Goal: Task Accomplishment & Management: Use online tool/utility

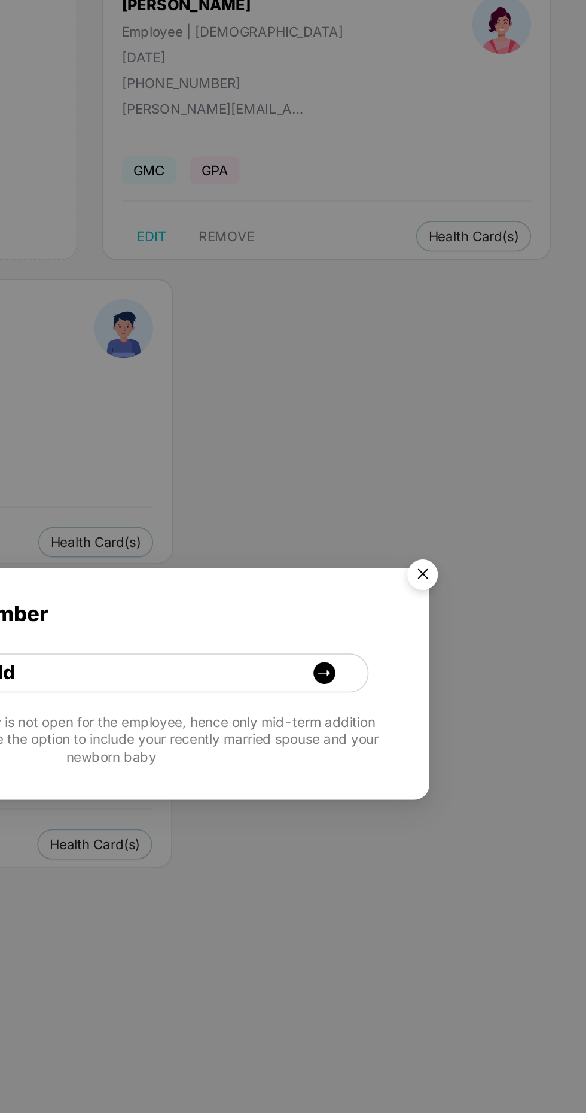
click at [496, 482] on img "Close" at bounding box center [484, 490] width 34 height 34
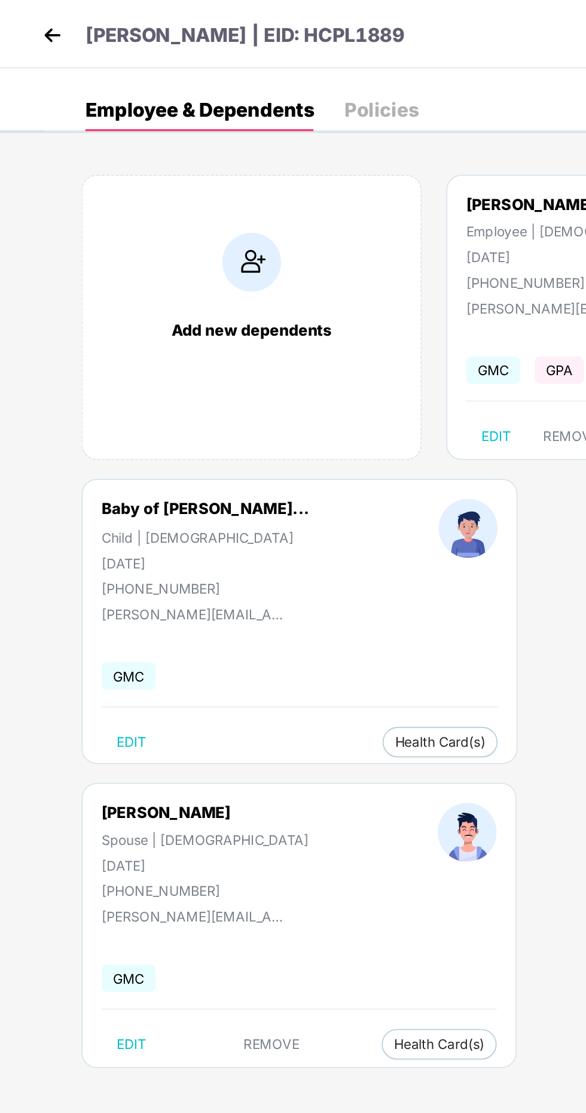
click at [33, 17] on img at bounding box center [33, 22] width 18 height 18
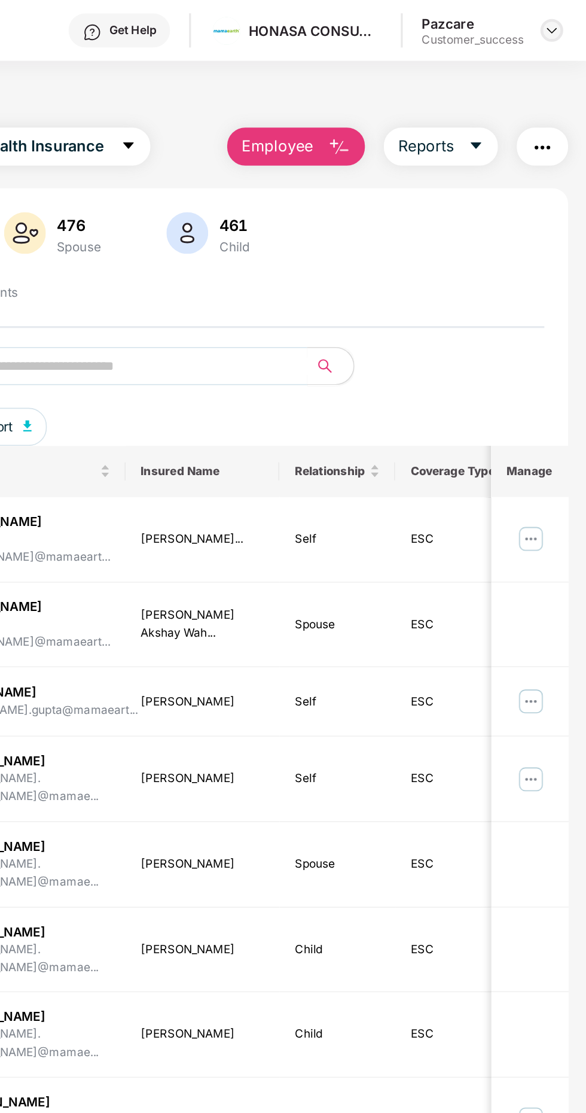
click at [565, 19] on img at bounding box center [565, 19] width 10 height 10
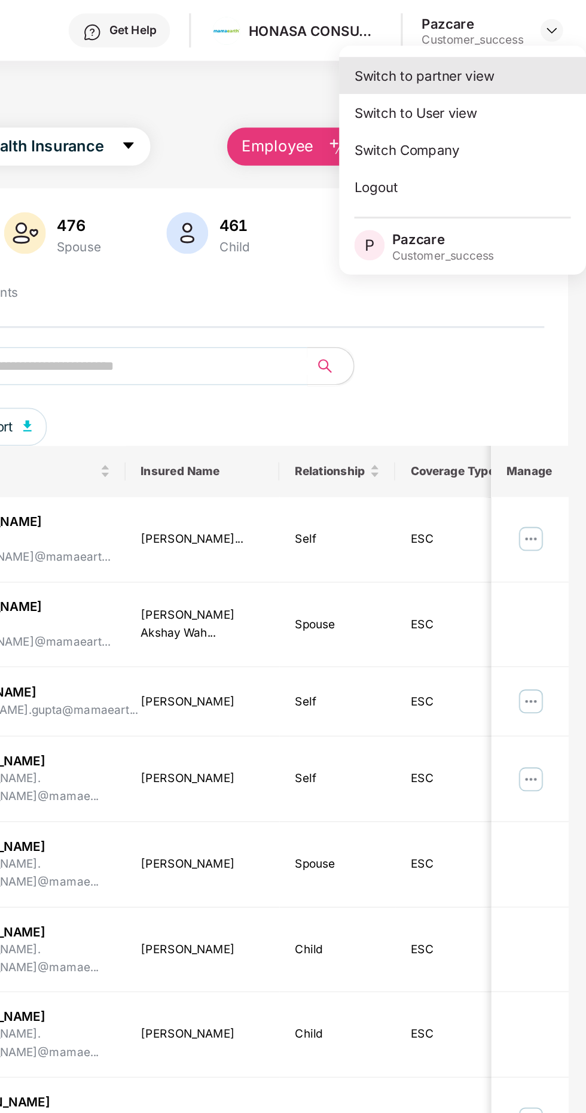
click at [506, 47] on div "Switch to partner view" at bounding box center [509, 47] width 156 height 23
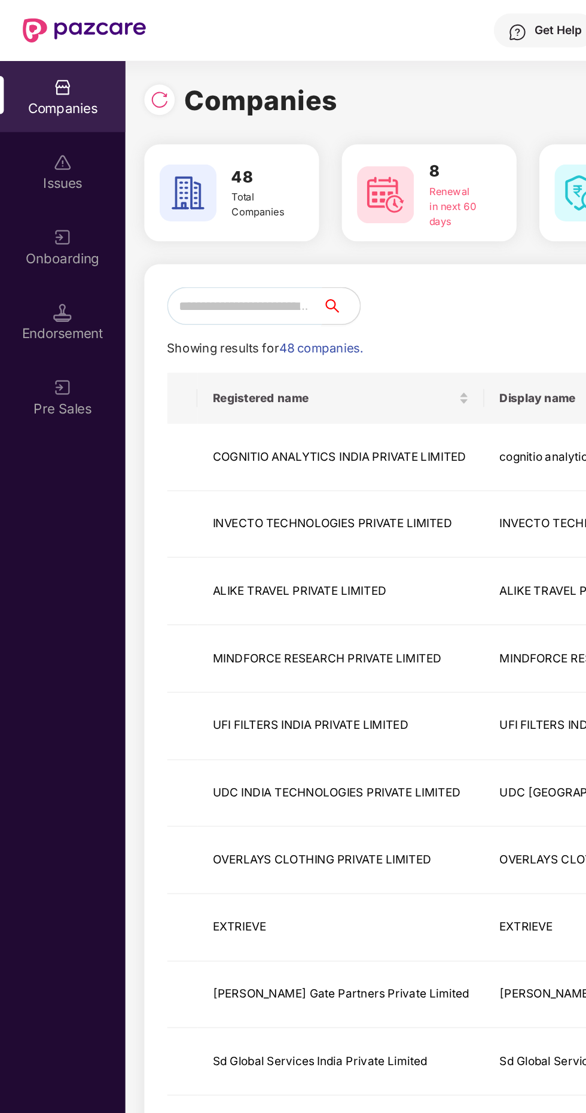
click at [158, 188] on input "text" at bounding box center [154, 193] width 98 height 24
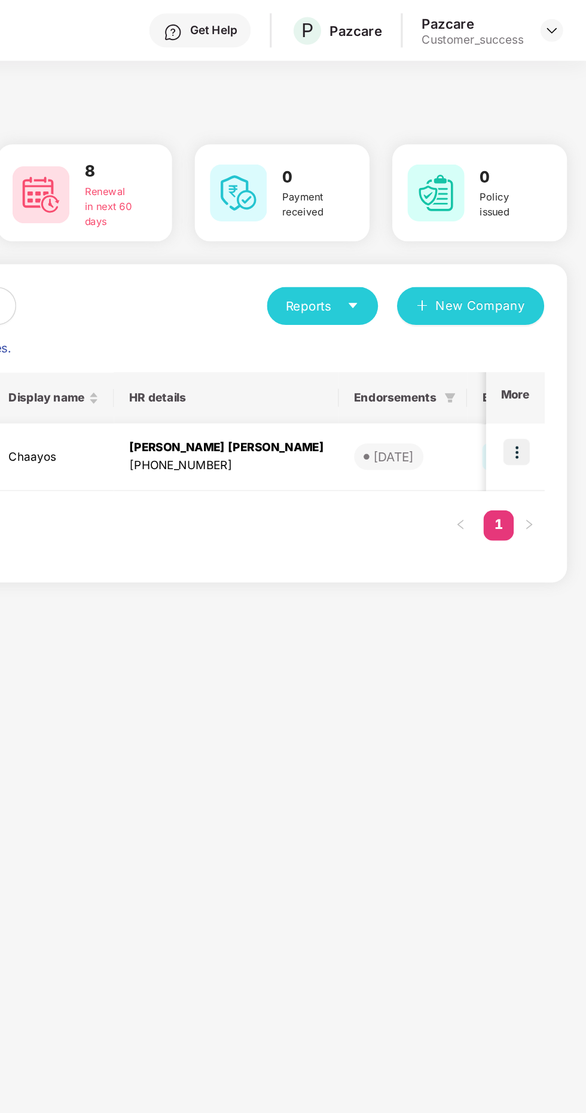
type input "****"
click at [535, 286] on img at bounding box center [542, 284] width 17 height 17
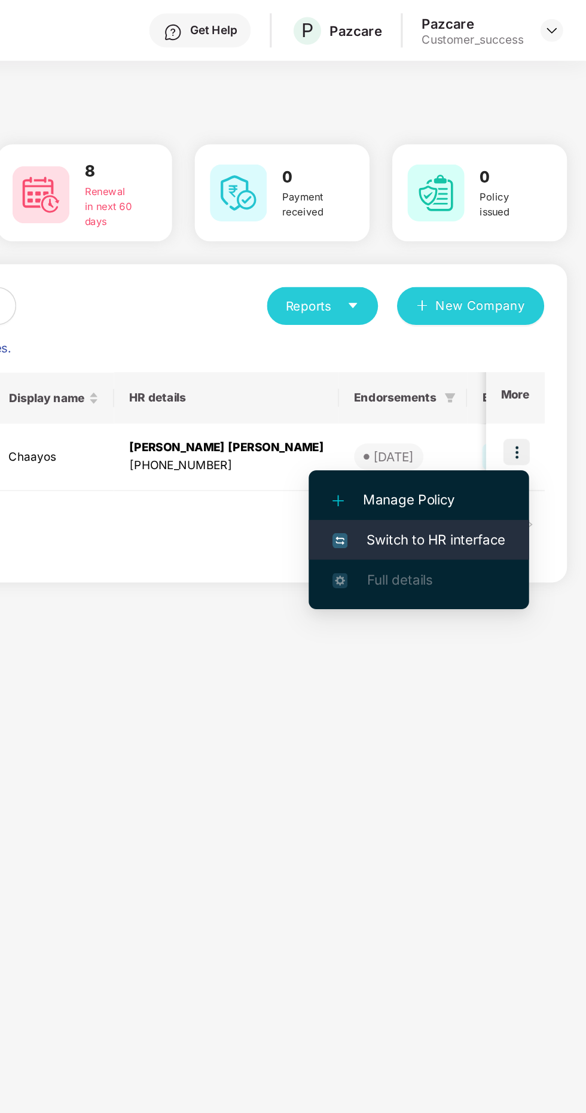
click at [498, 343] on span "Switch to HR interface" at bounding box center [481, 339] width 109 height 13
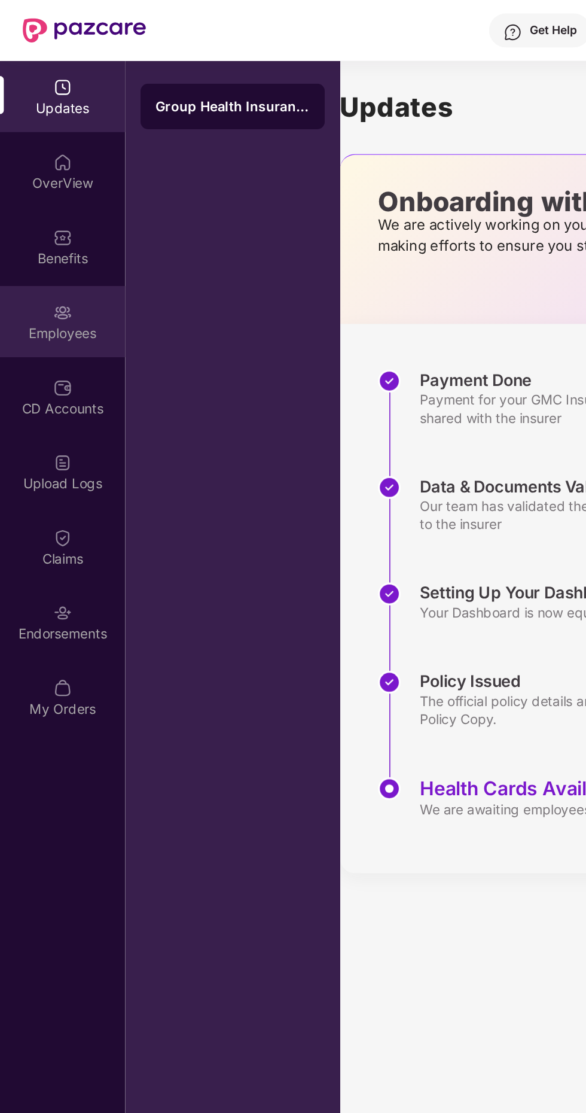
click at [41, 209] on div "Employees" at bounding box center [39, 210] width 79 height 12
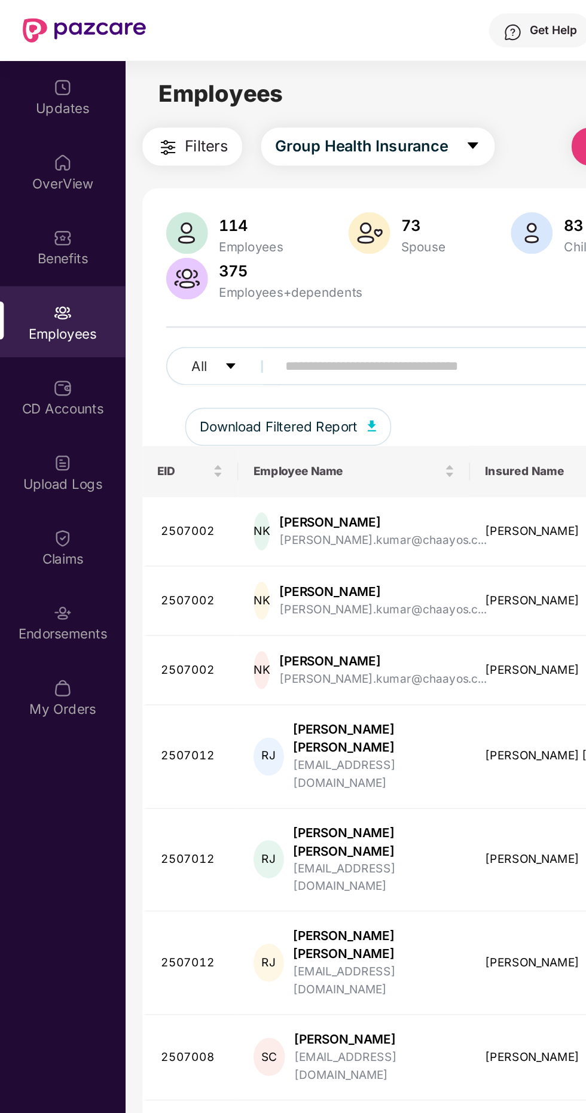
click at [217, 226] on input "text" at bounding box center [287, 230] width 215 height 18
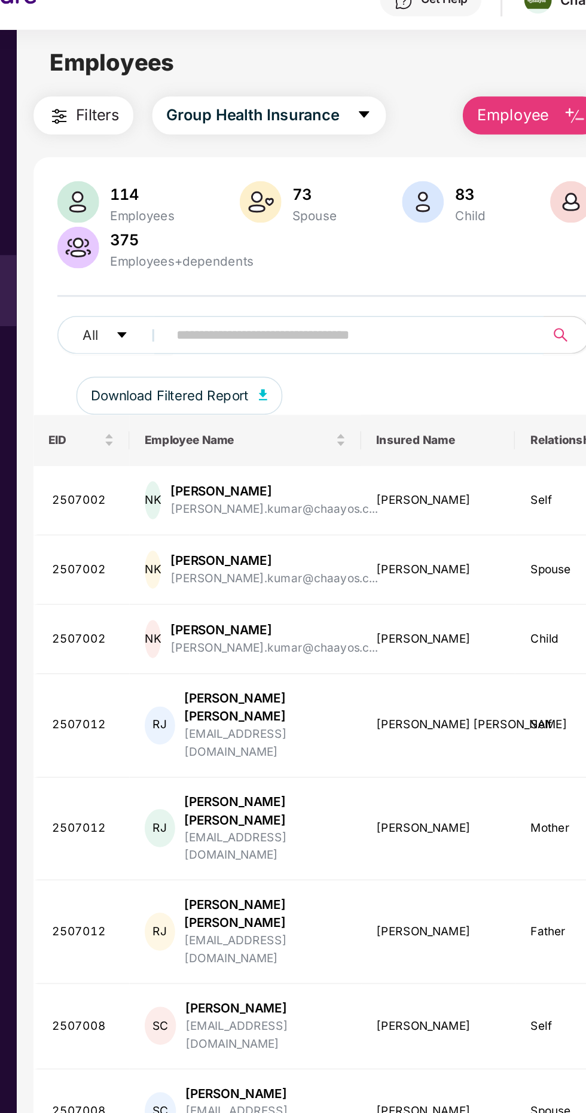
click at [209, 233] on input "text" at bounding box center [287, 230] width 215 height 18
paste input "*******"
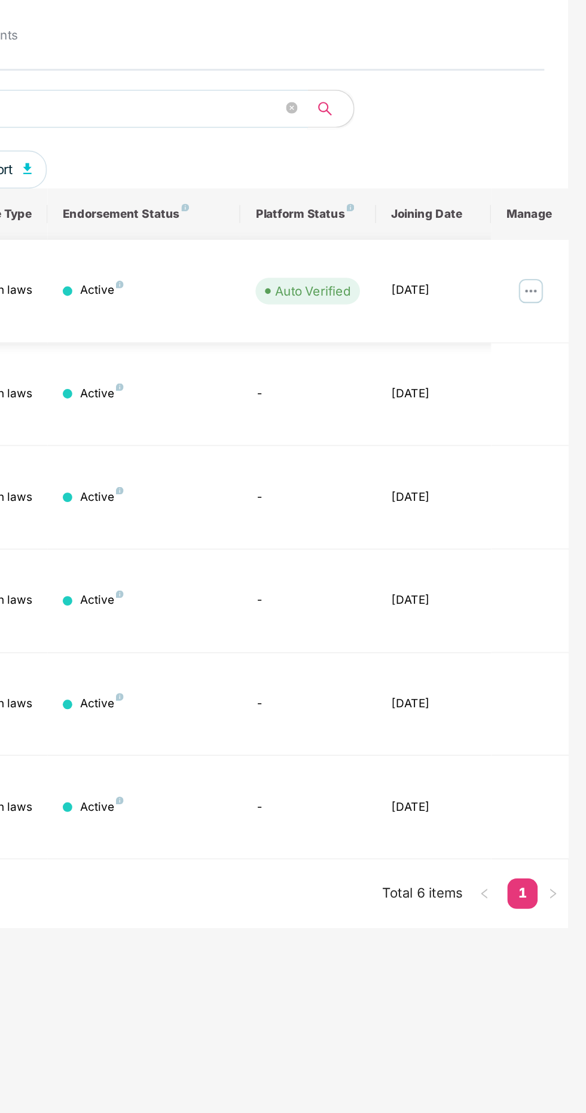
type input "*******"
click at [555, 297] on img at bounding box center [551, 306] width 19 height 19
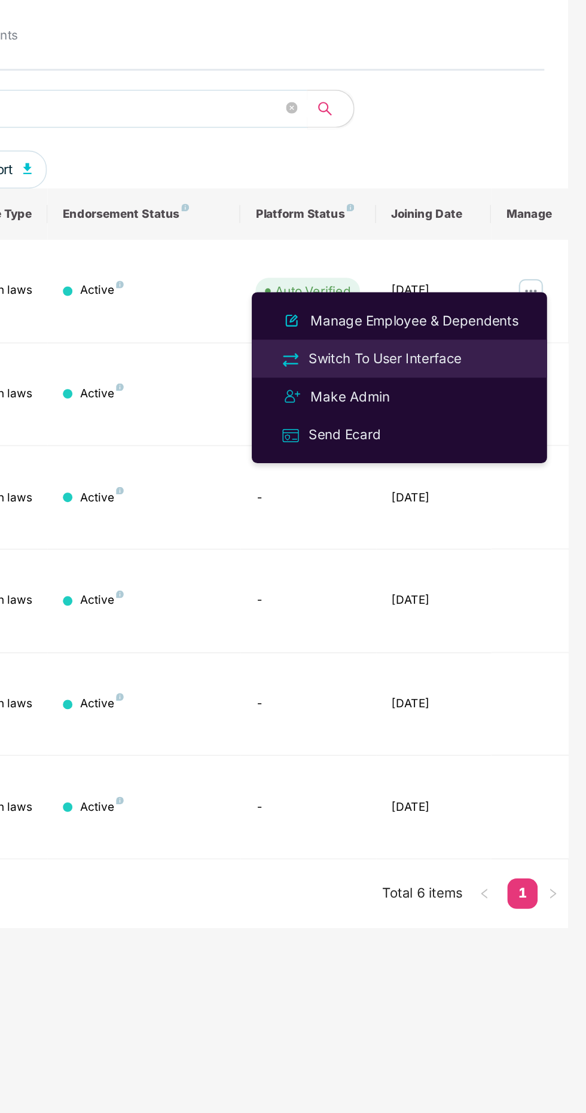
click at [481, 351] on div "Switch To User Interface" at bounding box center [459, 349] width 101 height 13
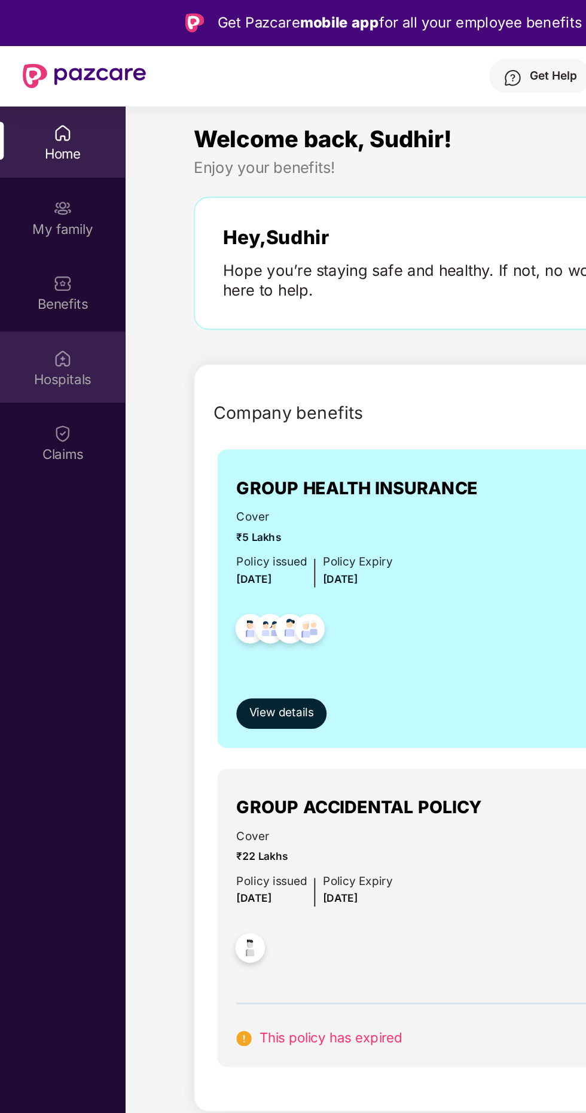
click at [43, 233] on div "Hospitals" at bounding box center [39, 239] width 79 height 12
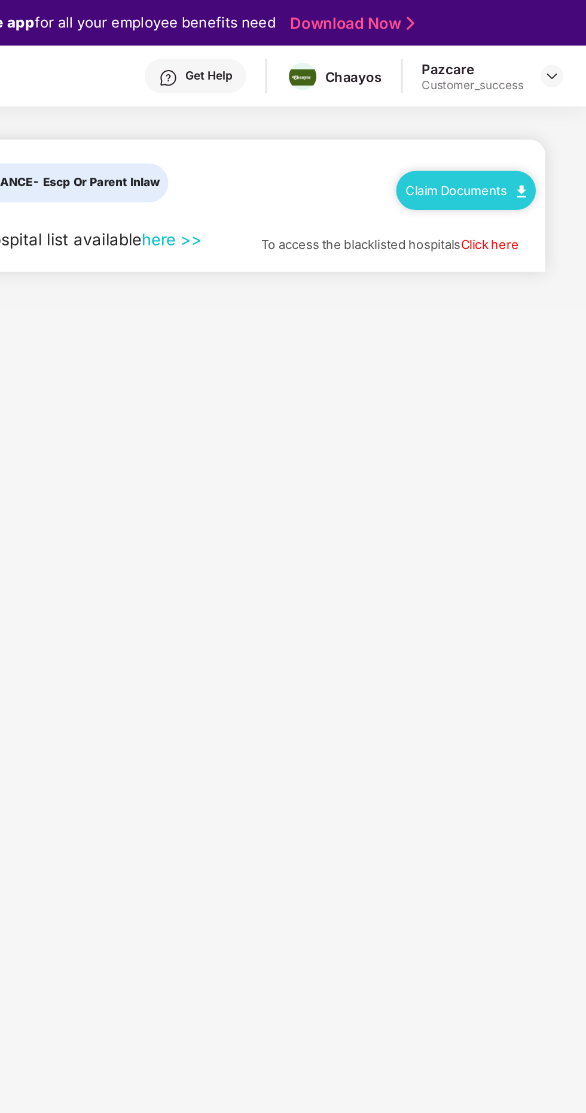
click at [543, 122] on img at bounding box center [546, 121] width 6 height 8
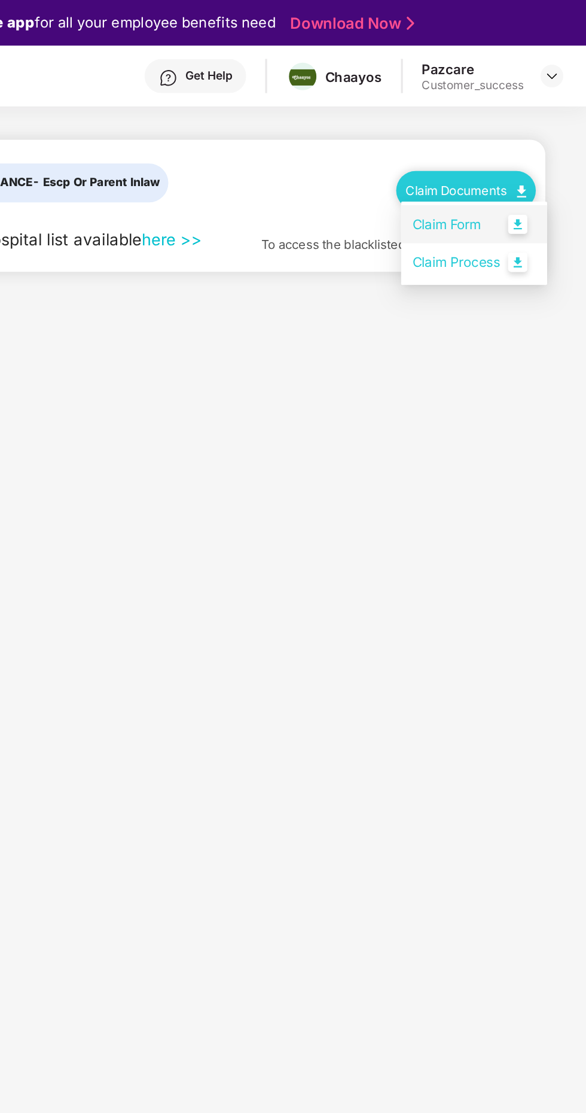
click at [527, 136] on link "Claim Form" at bounding box center [516, 142] width 78 height 26
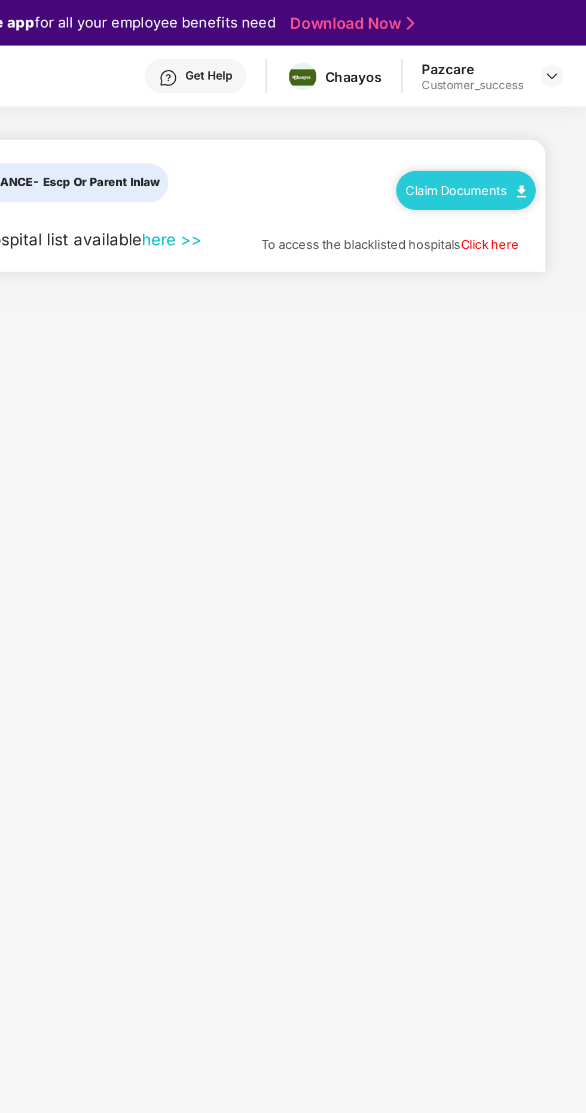
click at [534, 116] on link "Claim Documents" at bounding box center [511, 120] width 76 height 10
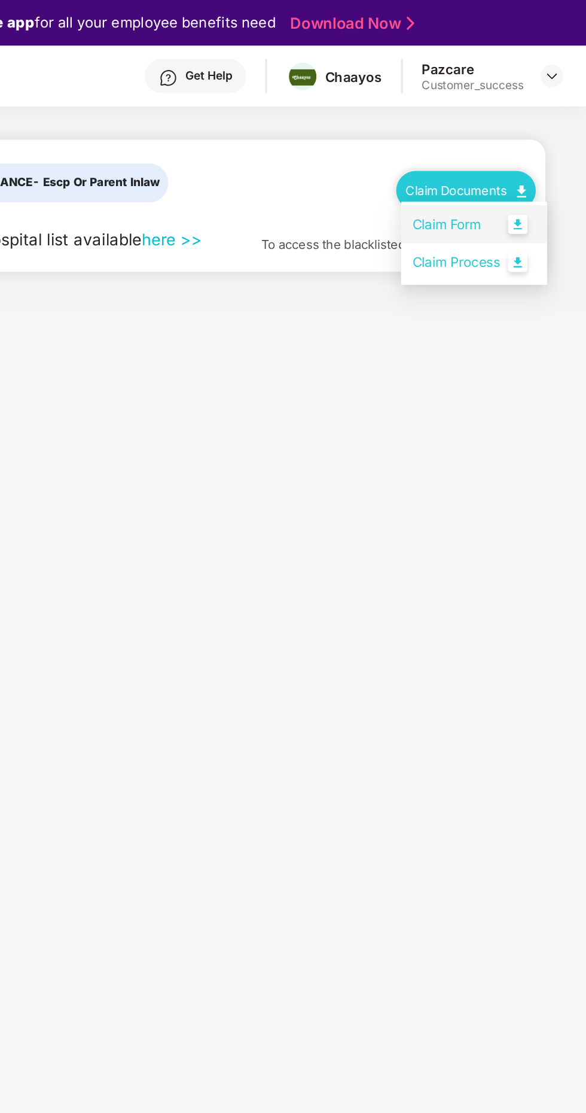
click at [509, 137] on link "Claim Form" at bounding box center [516, 142] width 78 height 26
